Goal: Information Seeking & Learning: Learn about a topic

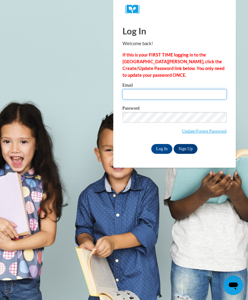
click at [142, 98] on input "Email" at bounding box center [175, 94] width 104 height 10
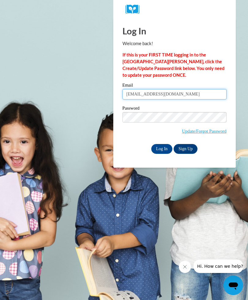
type input "clarissac95@gmail.com"
click at [156, 125] on span "Update/Forgot Password" at bounding box center [175, 124] width 104 height 25
click at [163, 150] on input "Log In" at bounding box center [161, 149] width 21 height 10
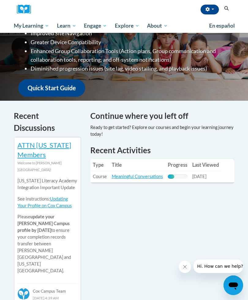
scroll to position [129, 0]
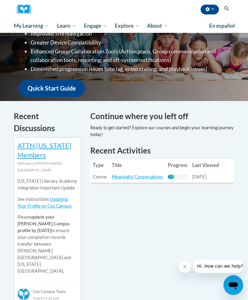
click at [177, 171] on td "Progress: 33% Complete" at bounding box center [178, 176] width 25 height 11
click at [151, 174] on link "Meaningful Conversations" at bounding box center [137, 176] width 51 height 5
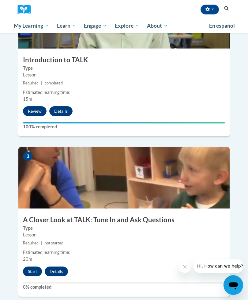
scroll to position [350, 0]
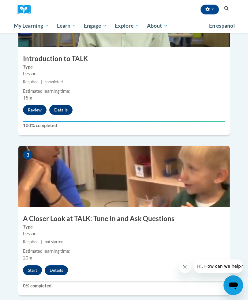
click at [31, 265] on button "Start" at bounding box center [32, 270] width 19 height 10
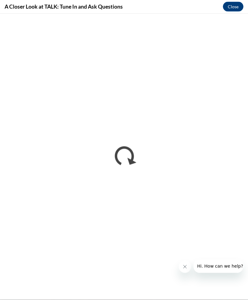
scroll to position [411, 0]
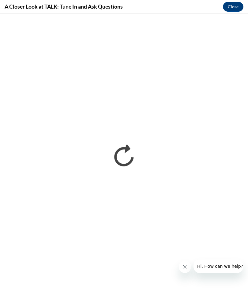
click at [190, 266] on button "Close message from company" at bounding box center [185, 266] width 12 height 12
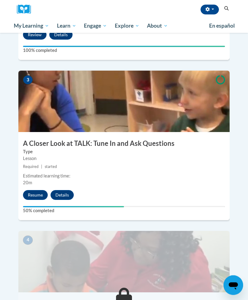
click at [34, 190] on button "Resume" at bounding box center [35, 195] width 25 height 10
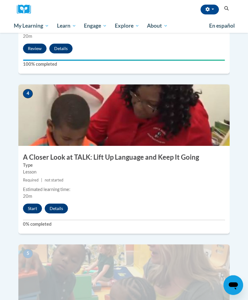
scroll to position [572, 0]
click at [30, 203] on button "Start" at bounding box center [32, 208] width 19 height 10
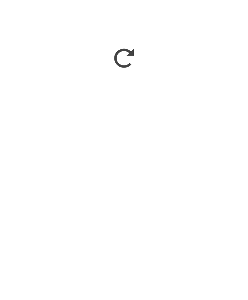
scroll to position [846, 0]
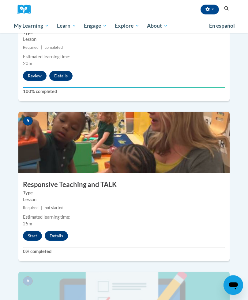
scroll to position [704, 0]
click at [25, 231] on button "Start" at bounding box center [32, 236] width 19 height 10
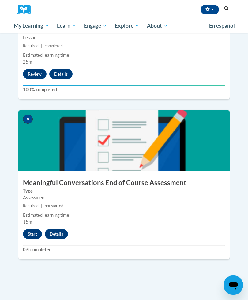
scroll to position [863, 0]
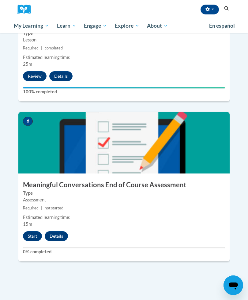
click at [29, 231] on button "Start" at bounding box center [32, 236] width 19 height 10
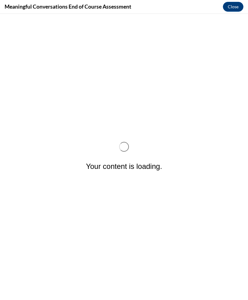
scroll to position [0, 0]
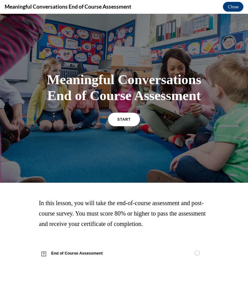
click at [119, 122] on link "START" at bounding box center [124, 119] width 32 height 13
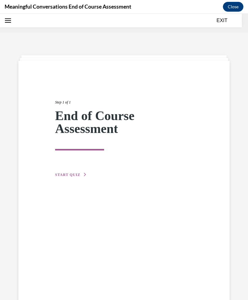
scroll to position [19, 0]
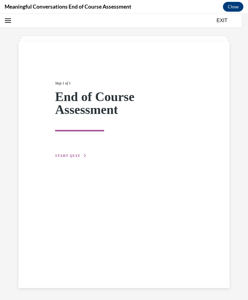
click at [71, 153] on span "START QUIZ" at bounding box center [67, 155] width 25 height 4
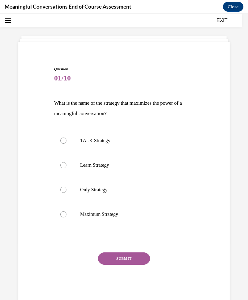
click at [98, 141] on p "TALK Strategy" at bounding box center [129, 140] width 99 height 6
click at [67, 141] on input "TALK Strategy" at bounding box center [63, 140] width 6 height 6
radio input "true"
click at [130, 262] on button "SUBMIT" at bounding box center [124, 258] width 52 height 12
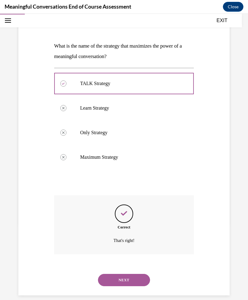
click at [134, 274] on button "NEXT" at bounding box center [124, 280] width 52 height 12
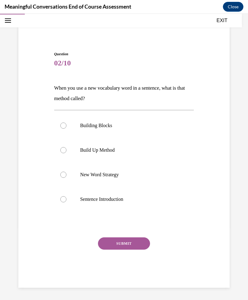
scroll to position [27, 0]
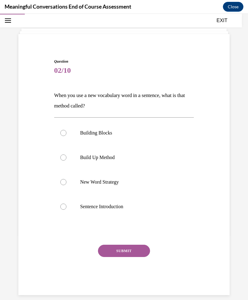
click at [107, 160] on p "Build Up Method" at bounding box center [129, 157] width 99 height 6
click at [67, 160] on input "Build Up Method" at bounding box center [63, 157] width 6 height 6
radio input "true"
click at [128, 256] on button "SUBMIT" at bounding box center [124, 250] width 52 height 12
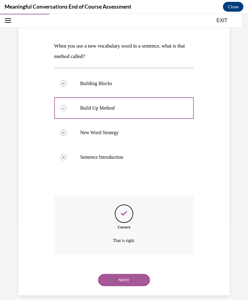
click at [134, 274] on button "NEXT" at bounding box center [124, 280] width 52 height 12
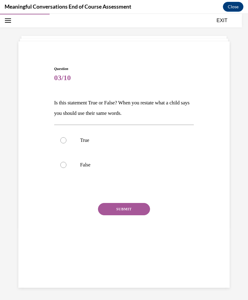
scroll to position [19, 0]
click at [84, 141] on p "True" at bounding box center [129, 140] width 99 height 6
click at [67, 141] on input "True" at bounding box center [63, 140] width 6 height 6
radio input "true"
click at [130, 219] on div "SUBMIT" at bounding box center [124, 218] width 140 height 31
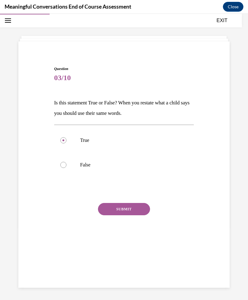
click at [135, 209] on button "SUBMIT" at bounding box center [124, 209] width 52 height 12
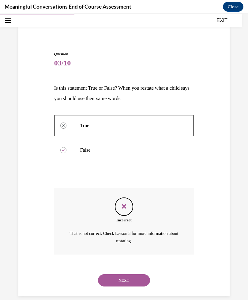
click at [135, 275] on button "NEXT" at bounding box center [124, 280] width 52 height 12
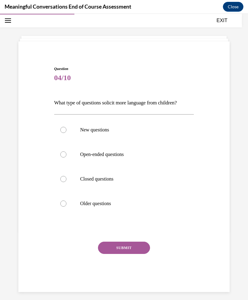
click at [117, 152] on p "Open-ended questions" at bounding box center [129, 154] width 99 height 6
click at [67, 152] on input "Open-ended questions" at bounding box center [63, 154] width 6 height 6
radio input "true"
click at [132, 253] on button "SUBMIT" at bounding box center [124, 247] width 52 height 12
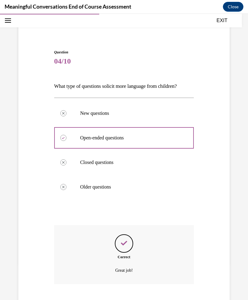
scroll to position [66, 0]
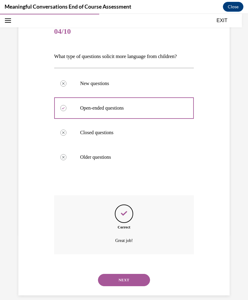
click at [133, 274] on button "NEXT" at bounding box center [124, 280] width 52 height 12
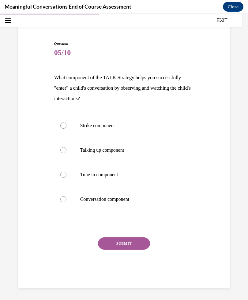
scroll to position [37, 0]
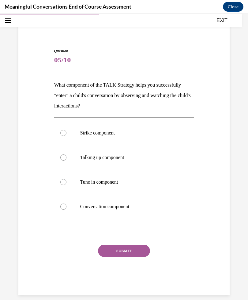
click at [110, 183] on p "Tune in component" at bounding box center [129, 182] width 99 height 6
click at [67, 183] on input "Tune in component" at bounding box center [63, 182] width 6 height 6
radio input "true"
click at [134, 255] on button "SUBMIT" at bounding box center [124, 250] width 52 height 12
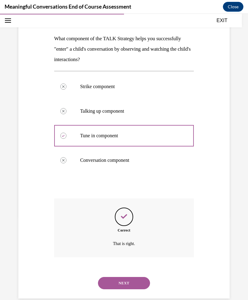
scroll to position [86, 0]
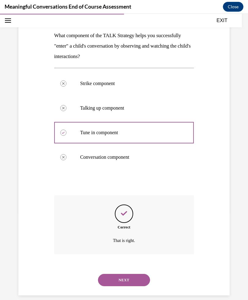
click at [133, 278] on button "NEXT" at bounding box center [124, 280] width 52 height 12
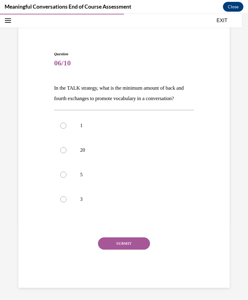
scroll to position [27, 0]
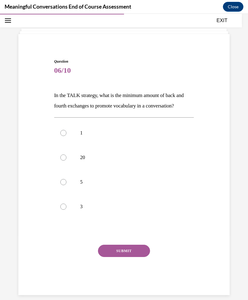
click at [70, 186] on label "5" at bounding box center [124, 182] width 140 height 25
click at [67, 185] on input "5" at bounding box center [63, 182] width 6 height 6
radio input "true"
click at [129, 255] on button "SUBMIT" at bounding box center [124, 250] width 52 height 12
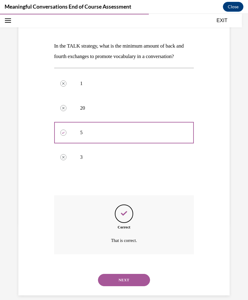
click at [135, 277] on button "NEXT" at bounding box center [124, 280] width 52 height 12
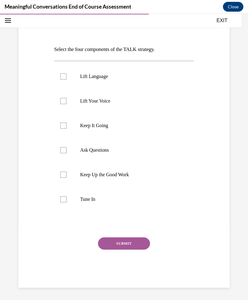
scroll to position [65, 0]
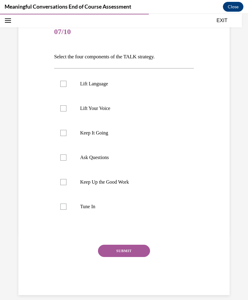
click at [97, 85] on p "Lift Language" at bounding box center [129, 84] width 99 height 6
click at [67, 85] on input "Lift Language" at bounding box center [63, 84] width 6 height 6
checkbox input "true"
click at [99, 134] on p "Keep It Going" at bounding box center [129, 133] width 99 height 6
click at [67, 134] on input "Keep It Going" at bounding box center [63, 133] width 6 height 6
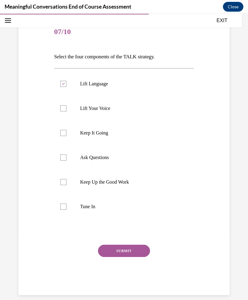
checkbox input "true"
click at [101, 159] on p "Ask Questions" at bounding box center [129, 157] width 99 height 6
click at [67, 159] on input "Ask Questions" at bounding box center [63, 157] width 6 height 6
checkbox input "true"
click at [87, 205] on p "Tune In" at bounding box center [129, 206] width 99 height 6
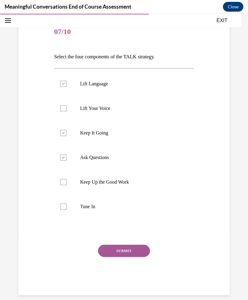
click at [67, 205] on input "Tune In" at bounding box center [63, 206] width 6 height 6
checkbox input "true"
click at [128, 255] on button "SUBMIT" at bounding box center [124, 250] width 52 height 12
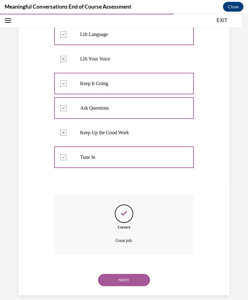
click at [133, 274] on button "NEXT" at bounding box center [124, 280] width 52 height 12
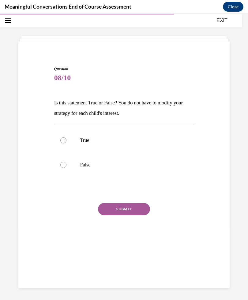
scroll to position [19, 0]
click at [84, 165] on p "False" at bounding box center [129, 165] width 99 height 6
click at [67, 165] on input "False" at bounding box center [63, 165] width 6 height 6
radio input "true"
click at [128, 213] on button "SUBMIT" at bounding box center [124, 209] width 52 height 12
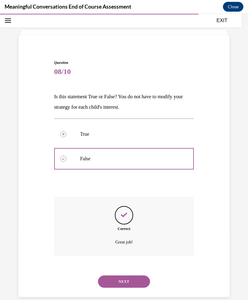
scroll to position [27, 0]
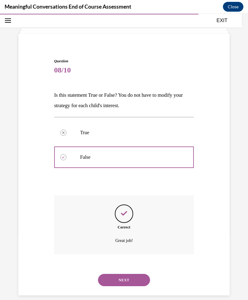
click at [129, 276] on button "NEXT" at bounding box center [124, 280] width 52 height 12
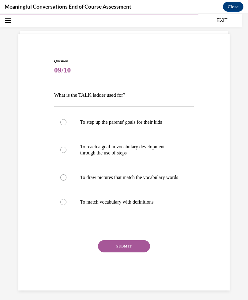
click at [150, 150] on p "To reach a goal in vocabulary development through the use of steps" at bounding box center [129, 149] width 99 height 12
click at [67, 150] on input "To reach a goal in vocabulary development through the use of steps" at bounding box center [63, 150] width 6 height 6
radio input "true"
click at [126, 252] on button "SUBMIT" at bounding box center [124, 246] width 52 height 12
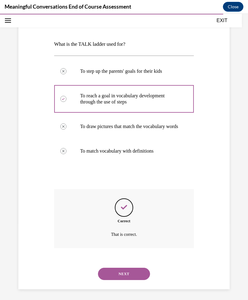
click at [130, 271] on button "NEXT" at bounding box center [124, 273] width 52 height 12
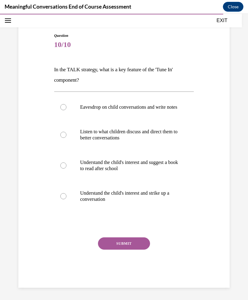
scroll to position [51, 0]
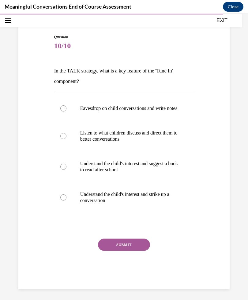
click at [140, 202] on p "Understand the child's interest and strike up a conversation" at bounding box center [129, 197] width 99 height 12
click at [67, 200] on input "Understand the child's interest and strike up a conversation" at bounding box center [63, 197] width 6 height 6
radio input "true"
click at [129, 251] on button "SUBMIT" at bounding box center [124, 244] width 52 height 12
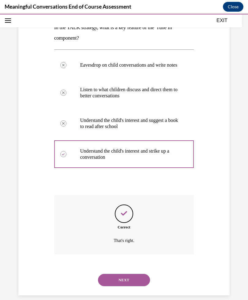
scroll to position [101, 0]
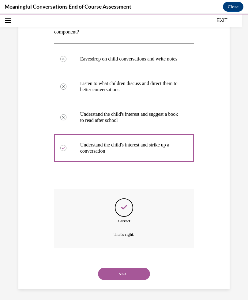
click at [130, 273] on button "NEXT" at bounding box center [124, 273] width 52 height 12
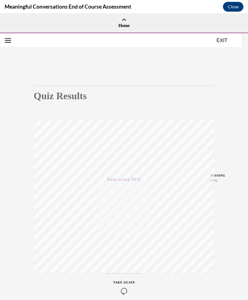
scroll to position [0, 0]
click at [220, 34] on div at bounding box center [124, 34] width 248 height 2
click at [223, 39] on button "EXIT" at bounding box center [222, 39] width 37 height 7
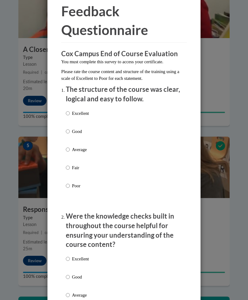
scroll to position [27, 0]
click at [76, 150] on p "Average" at bounding box center [80, 149] width 17 height 7
click at [70, 150] on input "Average" at bounding box center [68, 149] width 4 height 7
radio input "true"
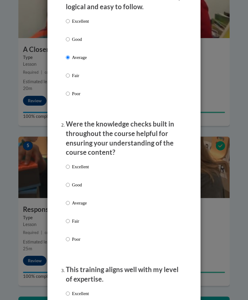
scroll to position [120, 0]
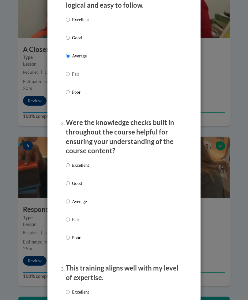
click at [73, 198] on p "Average" at bounding box center [80, 201] width 17 height 7
click at [70, 198] on input "Average" at bounding box center [68, 201] width 4 height 7
radio input "true"
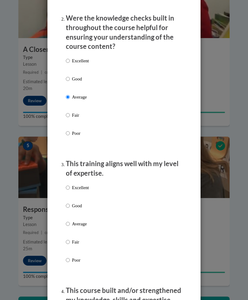
scroll to position [226, 0]
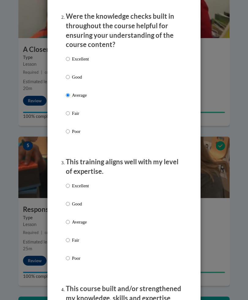
click at [74, 222] on p "Average" at bounding box center [80, 221] width 17 height 7
click at [70, 222] on input "Average" at bounding box center [68, 221] width 4 height 7
radio input "true"
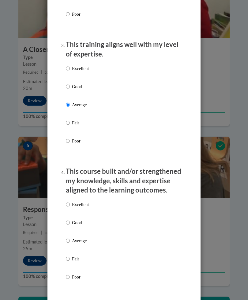
scroll to position [353, 0]
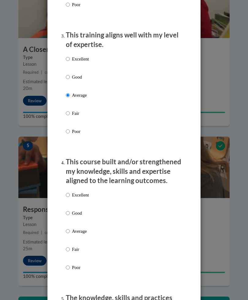
click at [79, 228] on p "Average" at bounding box center [80, 231] width 17 height 7
click at [70, 228] on input "Average" at bounding box center [68, 231] width 4 height 7
radio input "true"
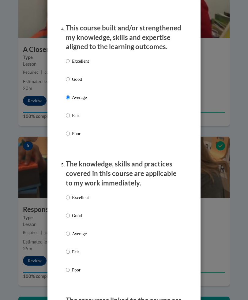
click at [77, 233] on label "Average" at bounding box center [77, 238] width 23 height 17
click at [70, 233] on input "Average" at bounding box center [68, 233] width 4 height 7
radio input "true"
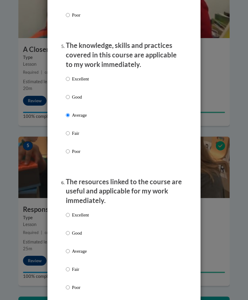
scroll to position [640, 0]
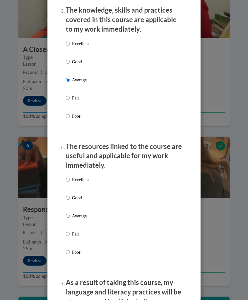
click at [76, 216] on label "Average" at bounding box center [77, 220] width 23 height 17
click at [70, 216] on input "Average" at bounding box center [68, 215] width 4 height 7
radio input "true"
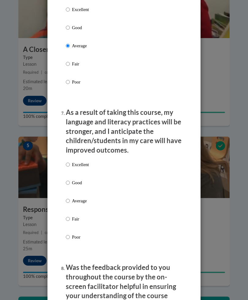
scroll to position [826, 0]
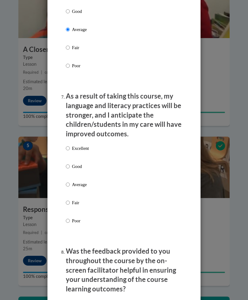
click at [78, 181] on p "Average" at bounding box center [80, 184] width 17 height 7
click at [70, 181] on input "Average" at bounding box center [68, 184] width 4 height 7
radio input "true"
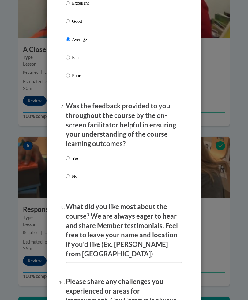
scroll to position [974, 0]
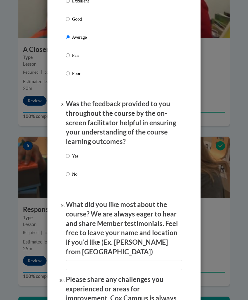
click at [69, 152] on input "Yes" at bounding box center [68, 155] width 4 height 7
radio input "true"
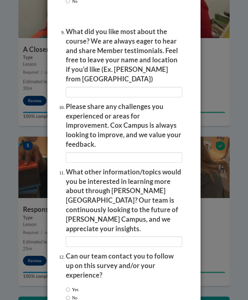
scroll to position [1146, 0]
click at [71, 286] on label "Yes" at bounding box center [72, 289] width 13 height 7
click at [70, 286] on input "Yes" at bounding box center [68, 289] width 4 height 7
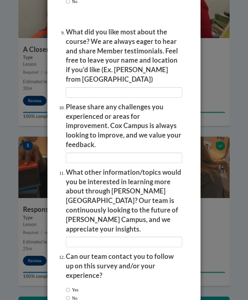
radio input "true"
